Goal: Transaction & Acquisition: Purchase product/service

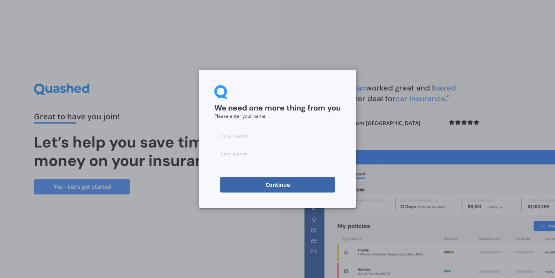
click at [231, 136] on input at bounding box center [277, 135] width 126 height 15
type input "[PERSON_NAME]"
click at [226, 155] on input at bounding box center [277, 153] width 126 height 15
type input "[PERSON_NAME]"
click at [227, 183] on button "Continue" at bounding box center [278, 184] width 116 height 15
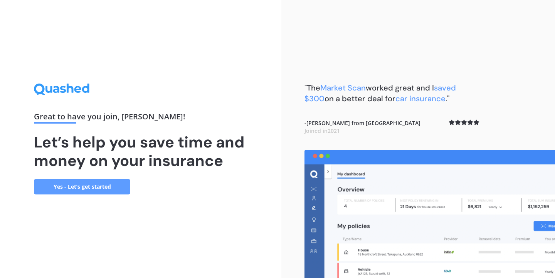
click at [100, 186] on link "Yes - Let’s get started" at bounding box center [82, 186] width 96 height 15
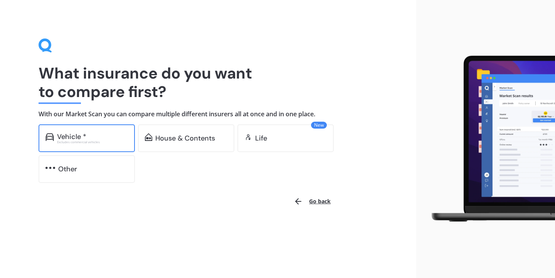
click at [115, 136] on div "Vehicle *" at bounding box center [92, 137] width 71 height 8
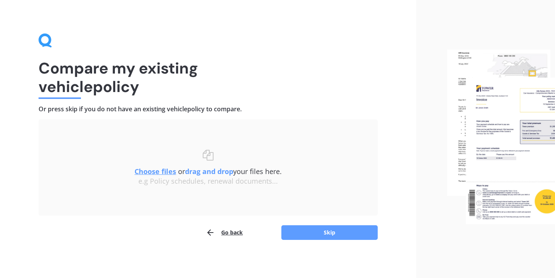
scroll to position [5, 0]
click at [356, 231] on button "Skip" at bounding box center [329, 232] width 96 height 15
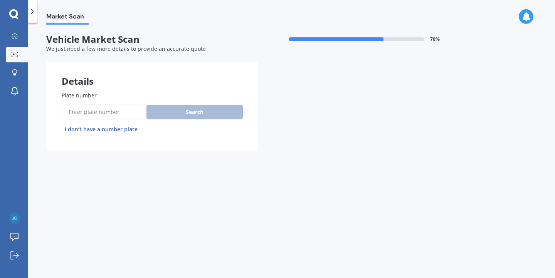
click at [124, 113] on input "Plate number" at bounding box center [103, 112] width 82 height 16
type input "nnc670"
click at [189, 112] on button "Search" at bounding box center [194, 112] width 96 height 15
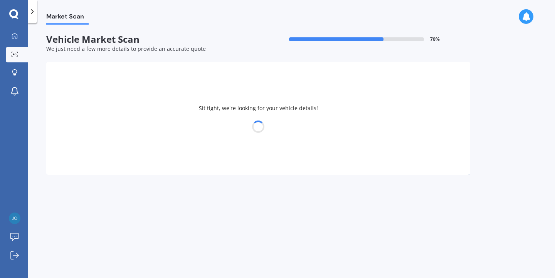
select select "MAZDA"
select select "AXELA"
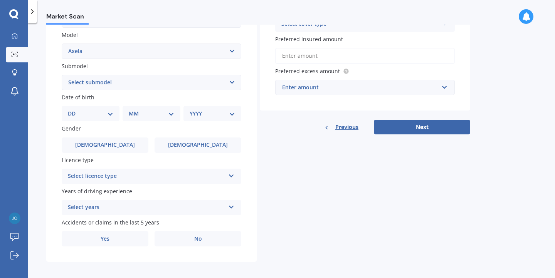
scroll to position [173, 0]
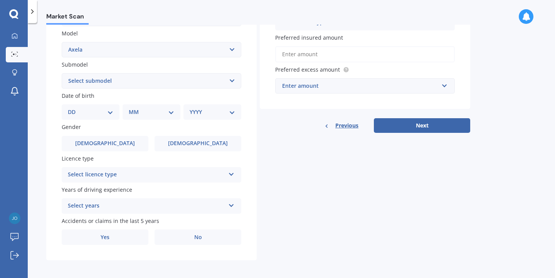
click at [230, 84] on select "Select submodel (All other) 2.3 Sporthatch 2.3 turbo Hatchback Hatchback turbo …" at bounding box center [152, 80] width 180 height 15
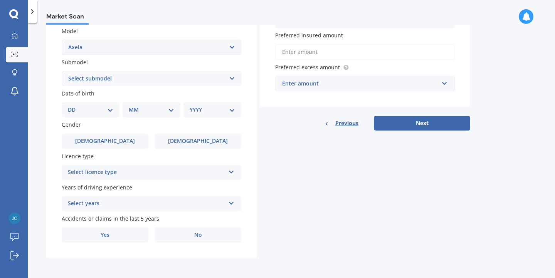
scroll to position [177, 0]
click at [112, 109] on select "DD 01 02 03 04 05 06 07 08 09 10 11 12 13 14 15 16 17 18 19 20 21 22 23 24 25 2…" at bounding box center [90, 110] width 45 height 8
select select "30"
click at [74, 106] on select "DD 01 02 03 04 05 06 07 08 09 10 11 12 13 14 15 16 17 18 19 20 21 22 23 24 25 2…" at bounding box center [90, 110] width 45 height 8
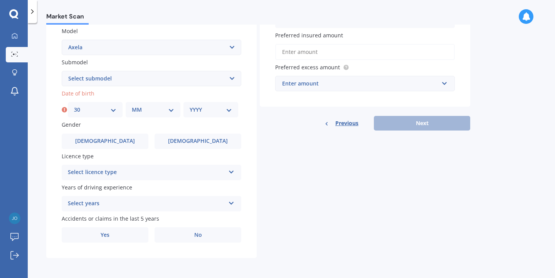
click at [171, 110] on select "MM 01 02 03 04 05 06 07 08 09 10 11 12" at bounding box center [153, 110] width 42 height 8
select select "11"
click at [132, 106] on select "MM 01 02 03 04 05 06 07 08 09 10 11 12" at bounding box center [153, 110] width 42 height 8
click at [230, 110] on select "YYYY 2025 2024 2023 2022 2021 2020 2019 2018 2017 2016 2015 2014 2013 2012 2011…" at bounding box center [211, 110] width 42 height 8
select select "1968"
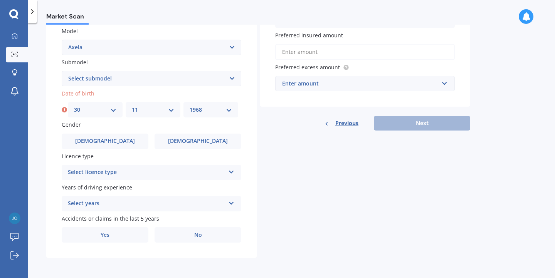
click at [190, 106] on select "YYYY 2025 2024 2023 2022 2021 2020 2019 2018 2017 2016 2015 2014 2013 2012 2011…" at bounding box center [211, 110] width 42 height 8
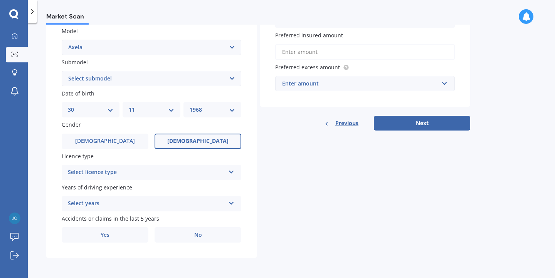
click at [188, 140] on span "[DEMOGRAPHIC_DATA]" at bounding box center [197, 141] width 61 height 7
click at [0, 0] on input "[DEMOGRAPHIC_DATA]" at bounding box center [0, 0] width 0 height 0
click at [230, 171] on icon at bounding box center [231, 170] width 7 height 5
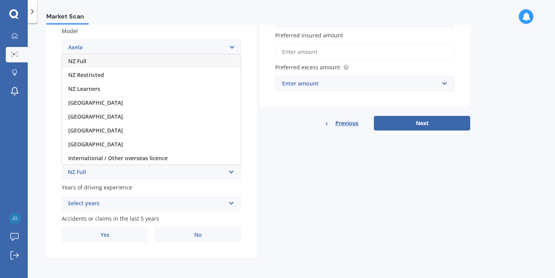
click at [195, 59] on div "NZ Full" at bounding box center [151, 61] width 179 height 14
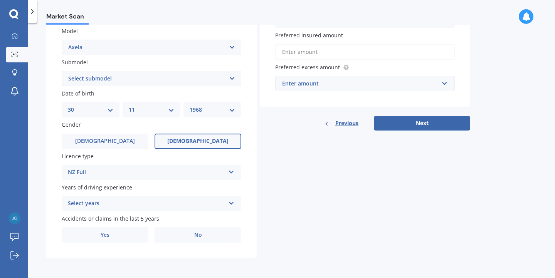
click at [232, 202] on icon at bounding box center [231, 201] width 7 height 5
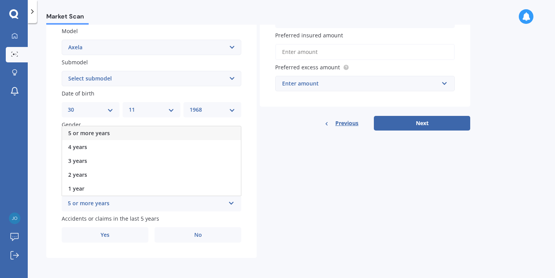
click at [106, 133] on span "5 or more years" at bounding box center [89, 132] width 42 height 7
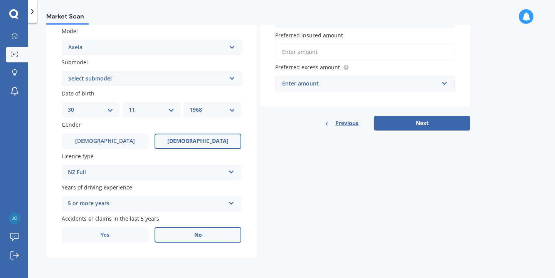
click at [182, 238] on label "No" at bounding box center [197, 234] width 87 height 15
click at [0, 0] on input "No" at bounding box center [0, 0] width 0 height 0
click at [186, 235] on label "No" at bounding box center [197, 234] width 87 height 15
click at [0, 0] on input "No" at bounding box center [0, 0] width 0 height 0
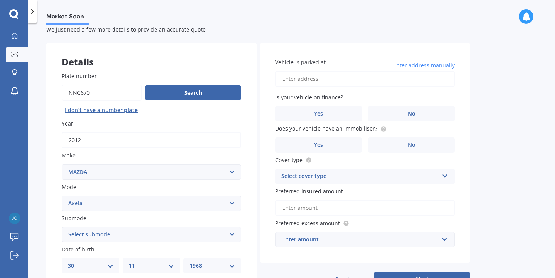
scroll to position [0, 0]
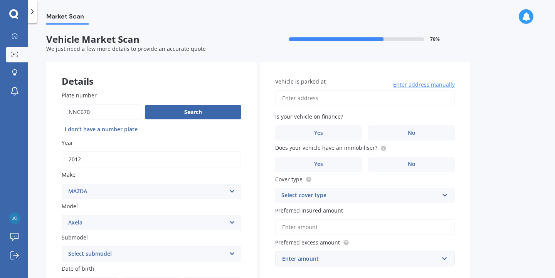
click at [291, 97] on input "Vehicle is parked at" at bounding box center [365, 98] width 180 height 16
type input "[STREET_ADDRESS]"
click at [397, 135] on label "No" at bounding box center [411, 132] width 87 height 15
click at [0, 0] on input "No" at bounding box center [0, 0] width 0 height 0
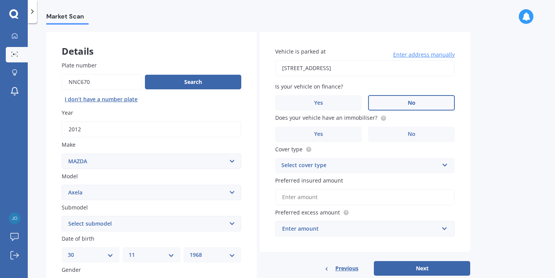
scroll to position [32, 0]
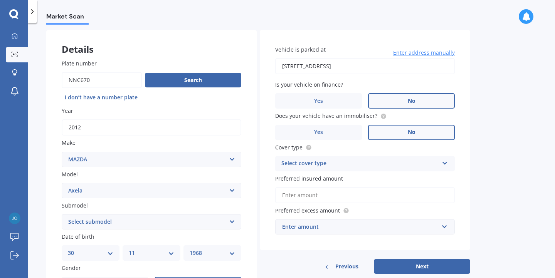
click at [398, 134] on label "No" at bounding box center [411, 132] width 87 height 15
click at [0, 0] on input "No" at bounding box center [0, 0] width 0 height 0
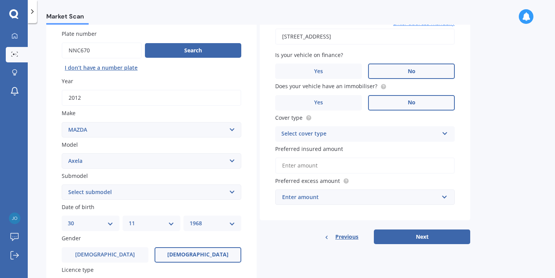
scroll to position [65, 0]
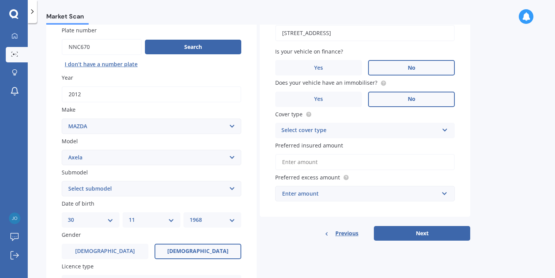
click at [444, 131] on icon at bounding box center [444, 128] width 7 height 5
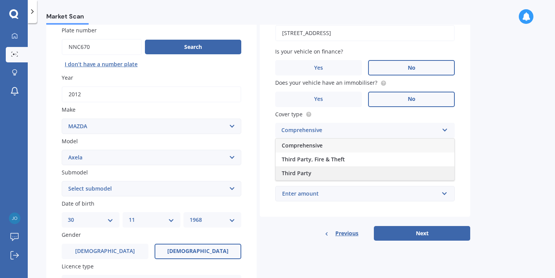
click at [302, 176] on span "Third Party" at bounding box center [297, 173] width 30 height 7
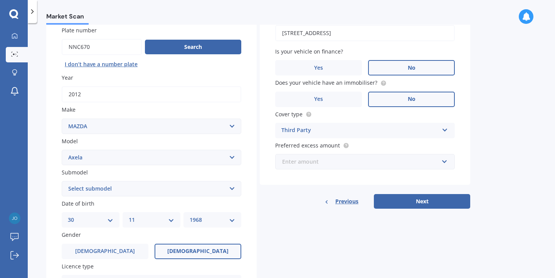
click at [444, 164] on input "text" at bounding box center [362, 161] width 173 height 15
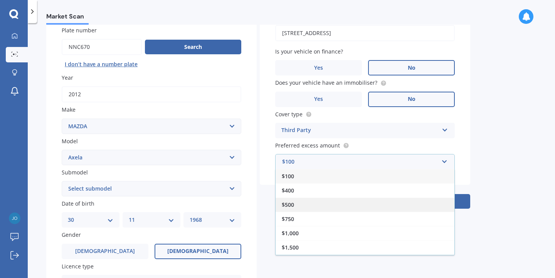
click at [287, 206] on span "$500" at bounding box center [288, 204] width 12 height 7
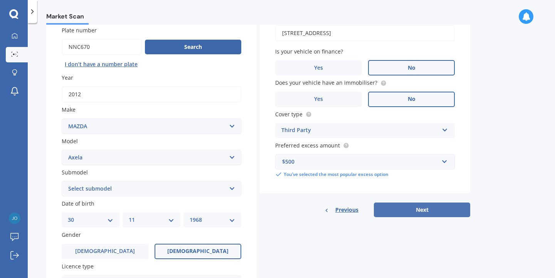
click at [415, 210] on button "Next" at bounding box center [422, 210] width 96 height 15
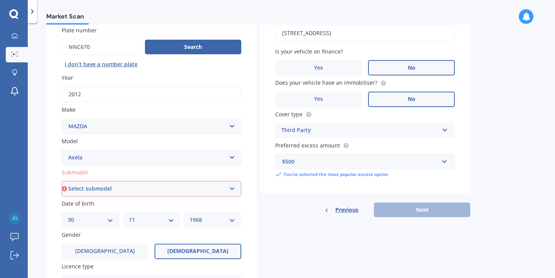
click at [232, 189] on select "Select submodel (All other) 2.3 Sporthatch 2.3 turbo Hatchback Hatchback turbo …" at bounding box center [152, 188] width 180 height 15
select select "HATCHBACK"
click at [62, 182] on select "Select submodel (All other) 2.3 Sporthatch 2.3 turbo Hatchback Hatchback turbo …" at bounding box center [152, 188] width 180 height 15
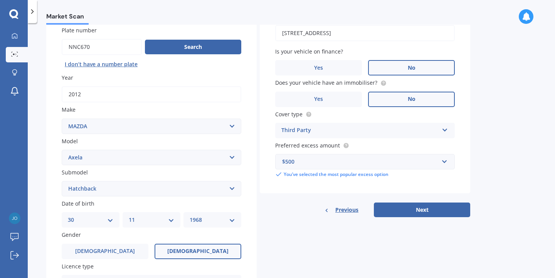
scroll to position [70, 0]
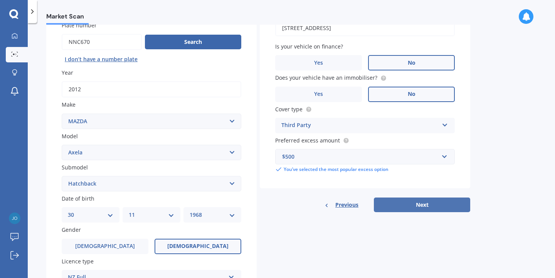
click at [406, 204] on button "Next" at bounding box center [422, 205] width 96 height 15
select select "30"
select select "11"
select select "1968"
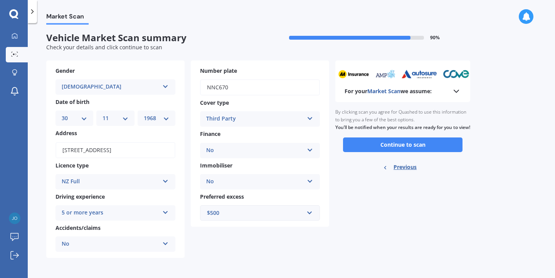
scroll to position [0, 0]
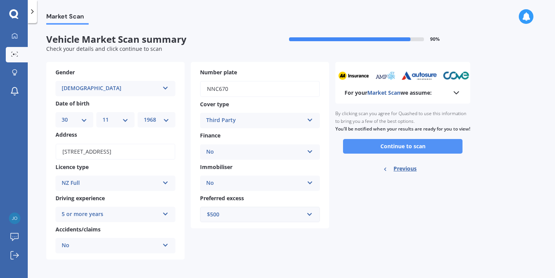
click at [402, 154] on button "Continue to scan" at bounding box center [402, 146] width 119 height 15
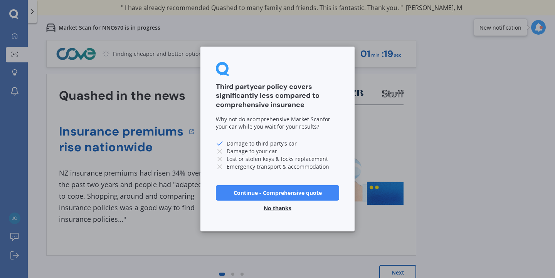
click at [289, 193] on button "Continue - Comprehensive quote" at bounding box center [277, 192] width 123 height 15
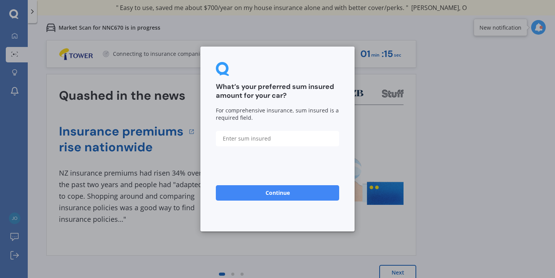
click at [231, 138] on input "text" at bounding box center [277, 138] width 123 height 15
type input "$8,000"
click at [239, 193] on button "Continue" at bounding box center [277, 192] width 123 height 15
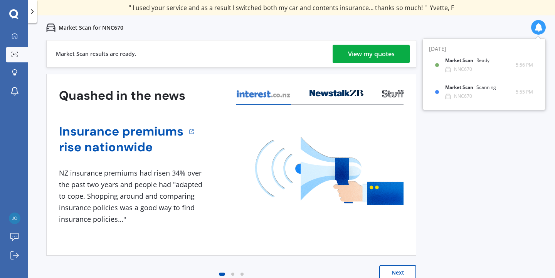
click at [363, 52] on div "View my quotes" at bounding box center [371, 54] width 47 height 18
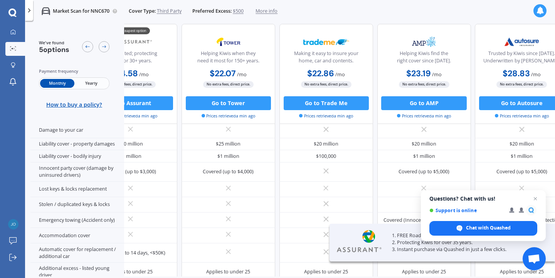
scroll to position [104, 0]
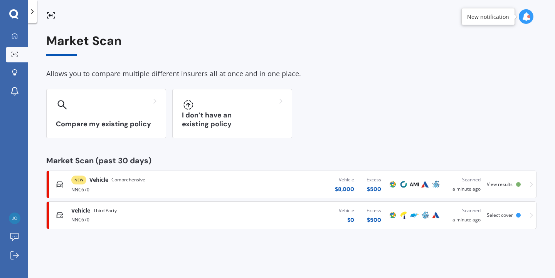
click at [495, 183] on span "View results" at bounding box center [500, 184] width 26 height 7
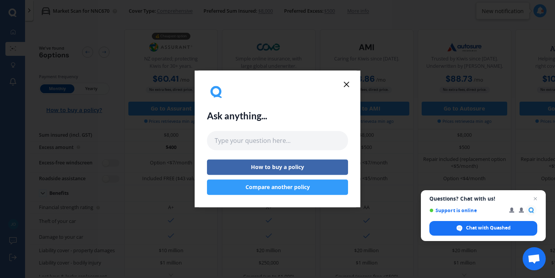
click at [345, 84] on line at bounding box center [346, 84] width 5 height 5
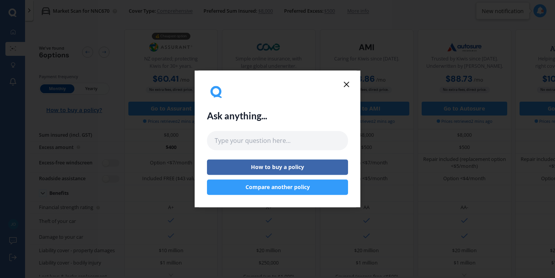
click at [346, 83] on icon at bounding box center [346, 84] width 9 height 9
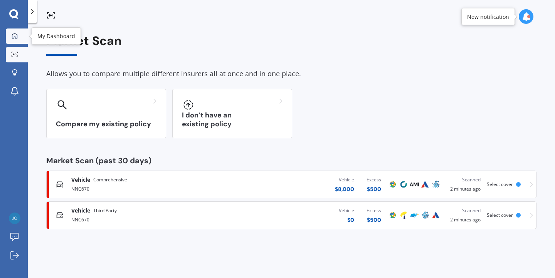
click at [12, 36] on icon at bounding box center [15, 36] width 6 height 6
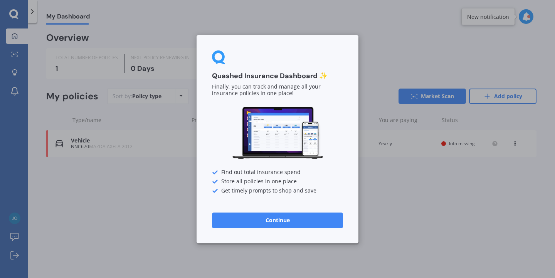
click at [238, 220] on button "Continue" at bounding box center [277, 219] width 131 height 15
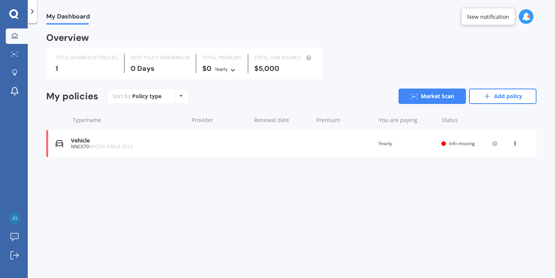
click at [181, 96] on icon at bounding box center [181, 96] width 3 height 5
click at [96, 183] on div "My Dashboard Overview TOTAL NUMBER OF POLICIES 1 NEXT POLICY RENEWING [DATE] TO…" at bounding box center [291, 152] width 527 height 255
click at [15, 13] on icon at bounding box center [13, 14] width 9 height 10
click at [34, 13] on icon at bounding box center [33, 12] width 8 height 8
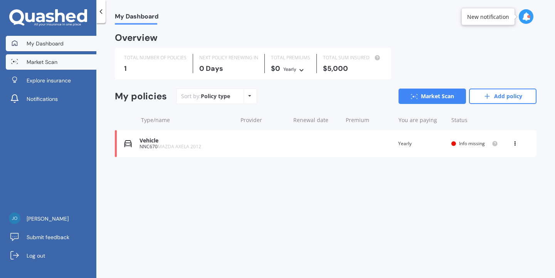
click at [33, 64] on span "Market Scan" at bounding box center [42, 62] width 31 height 8
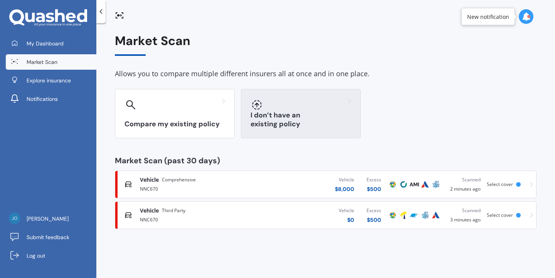
click at [287, 118] on div "I don’t have an existing policy" at bounding box center [301, 113] width 120 height 49
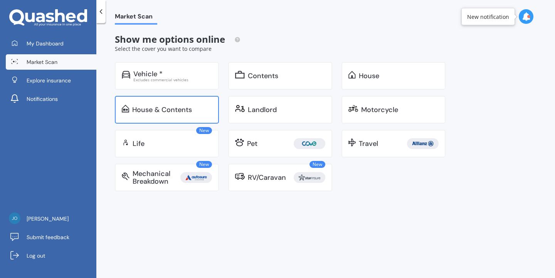
click at [158, 114] on div "House & Contents" at bounding box center [162, 110] width 60 height 8
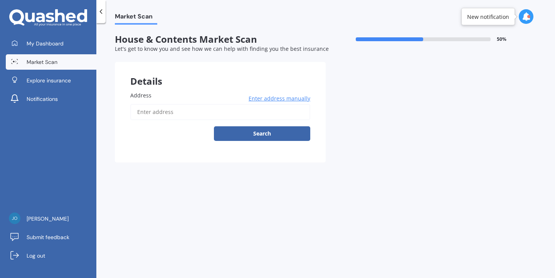
click at [159, 112] on input "Address" at bounding box center [220, 112] width 180 height 16
type input "[STREET_ADDRESS]"
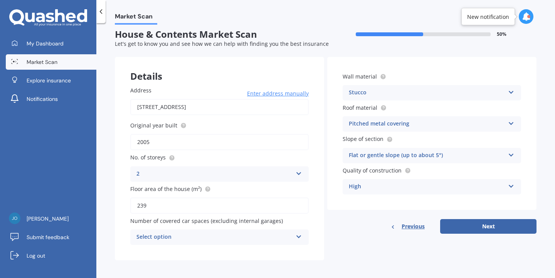
scroll to position [8, 0]
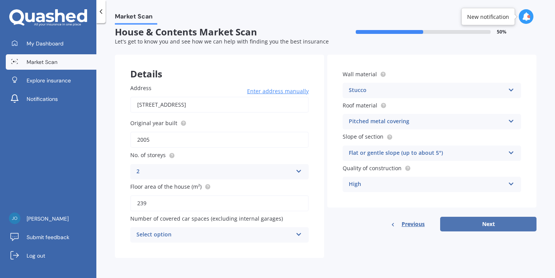
click at [469, 223] on button "Next" at bounding box center [488, 224] width 96 height 15
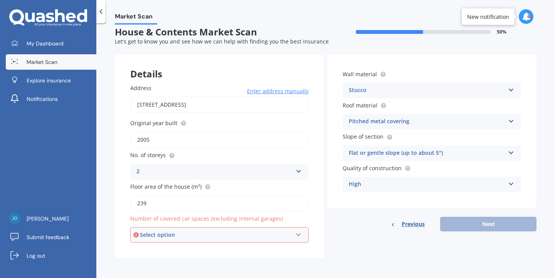
click at [296, 234] on icon at bounding box center [298, 233] width 7 height 5
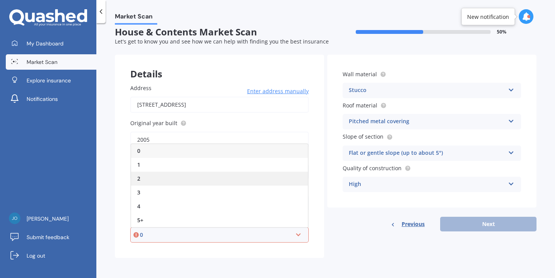
click at [273, 183] on div "2" at bounding box center [219, 179] width 177 height 14
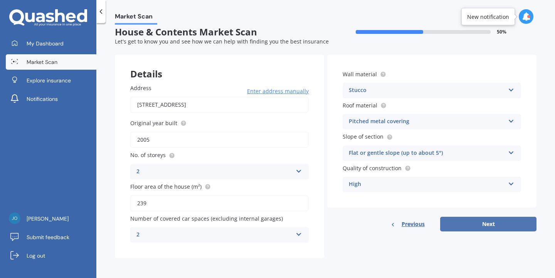
click at [481, 222] on button "Next" at bounding box center [488, 224] width 96 height 15
select select "30"
select select "11"
select select "1968"
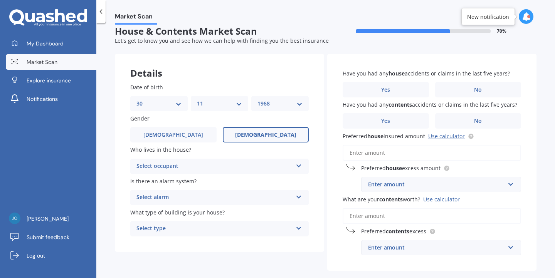
scroll to position [0, 0]
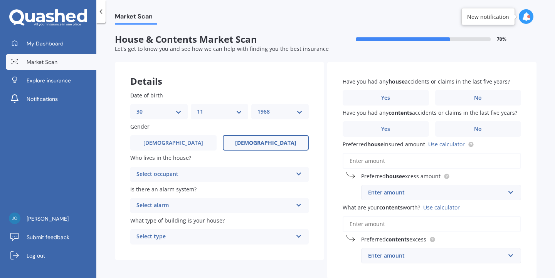
click at [276, 142] on label "[DEMOGRAPHIC_DATA]" at bounding box center [266, 142] width 86 height 15
click at [0, 0] on input "[DEMOGRAPHIC_DATA]" at bounding box center [0, 0] width 0 height 0
click at [297, 173] on icon at bounding box center [298, 172] width 7 height 5
click at [147, 190] on span "Owner" at bounding box center [145, 189] width 17 height 7
click at [297, 206] on icon at bounding box center [298, 203] width 7 height 5
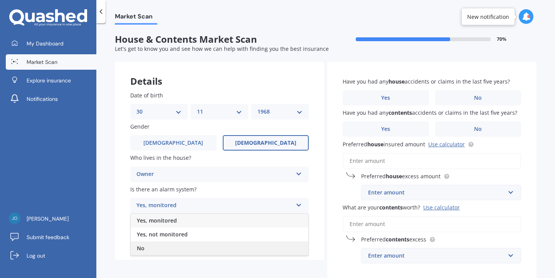
click at [271, 249] on div "No" at bounding box center [220, 249] width 178 height 14
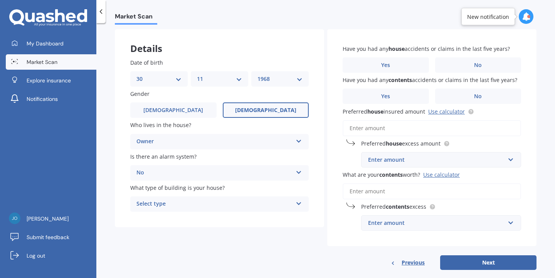
scroll to position [35, 0]
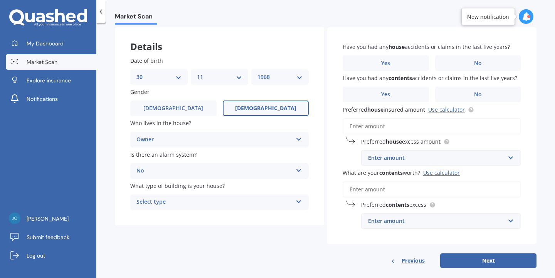
click at [298, 202] on icon at bounding box center [298, 200] width 7 height 5
click at [232, 217] on div "Freestanding" at bounding box center [220, 217] width 178 height 14
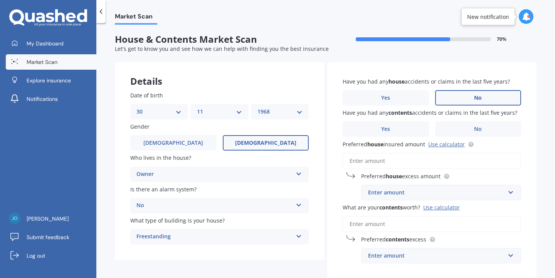
click at [459, 94] on label "No" at bounding box center [478, 97] width 86 height 15
click at [0, 0] on input "No" at bounding box center [0, 0] width 0 height 0
click at [458, 130] on label "No" at bounding box center [478, 128] width 86 height 15
click at [0, 0] on input "No" at bounding box center [0, 0] width 0 height 0
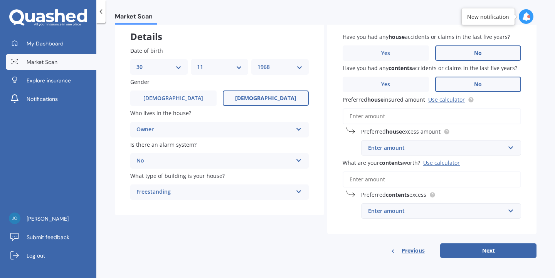
scroll to position [46, 0]
click at [363, 118] on input "Preferred house insured amount Use calculator" at bounding box center [431, 116] width 178 height 16
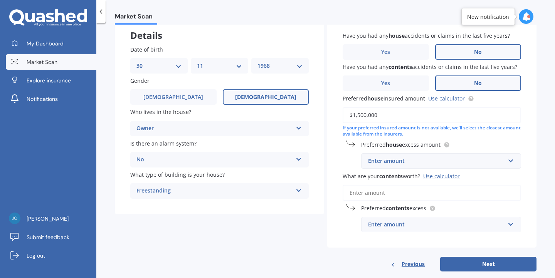
type input "$1,500,000"
click at [368, 163] on div "Enter amount" at bounding box center [436, 161] width 137 height 8
type input "1"
type input "1000"
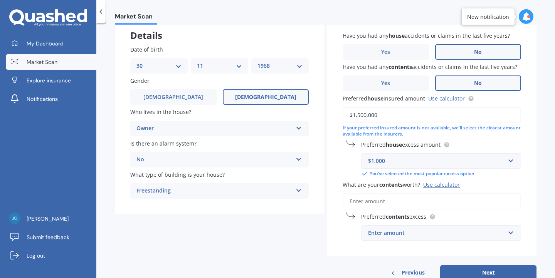
click at [374, 196] on input "What are your contents worth? Use calculator" at bounding box center [431, 201] width 178 height 16
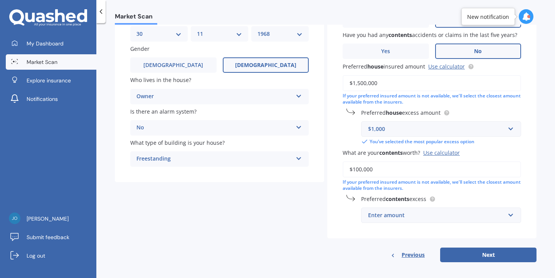
scroll to position [83, 0]
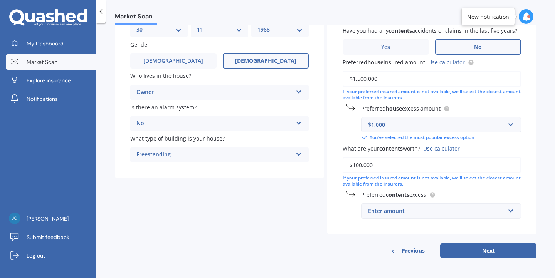
type input "$100,000"
click at [384, 214] on div "Enter amount" at bounding box center [436, 211] width 137 height 8
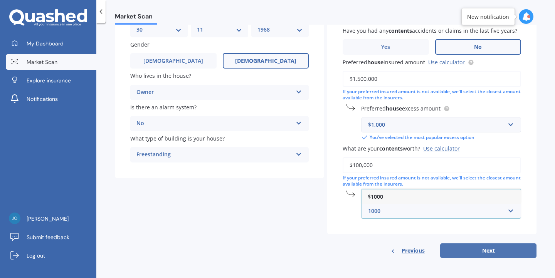
type input "1000"
click at [475, 248] on button "Next" at bounding box center [488, 250] width 96 height 15
select select "30"
select select "11"
select select "1968"
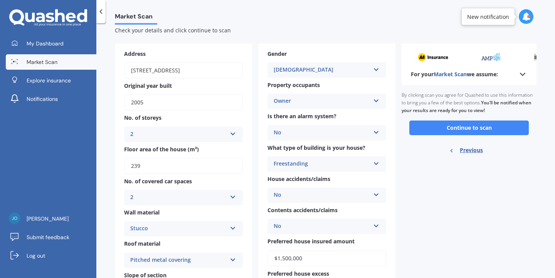
scroll to position [0, 0]
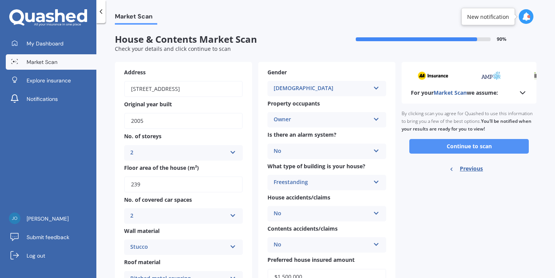
click at [457, 146] on button "Continue to scan" at bounding box center [468, 146] width 119 height 15
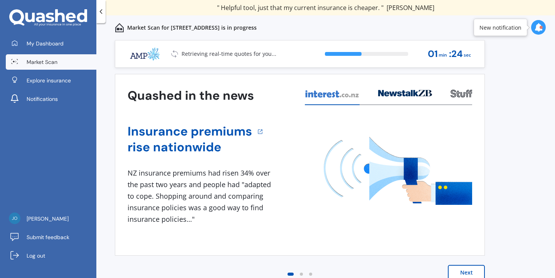
scroll to position [1, 0]
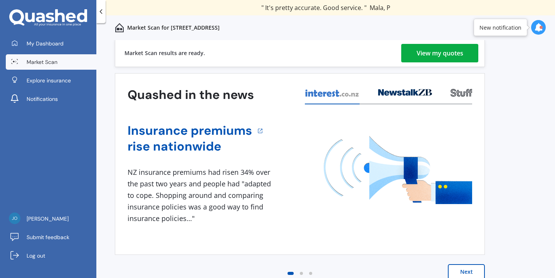
click at [439, 53] on div "View my quotes" at bounding box center [439, 53] width 47 height 18
